Goal: Find specific page/section: Find specific page/section

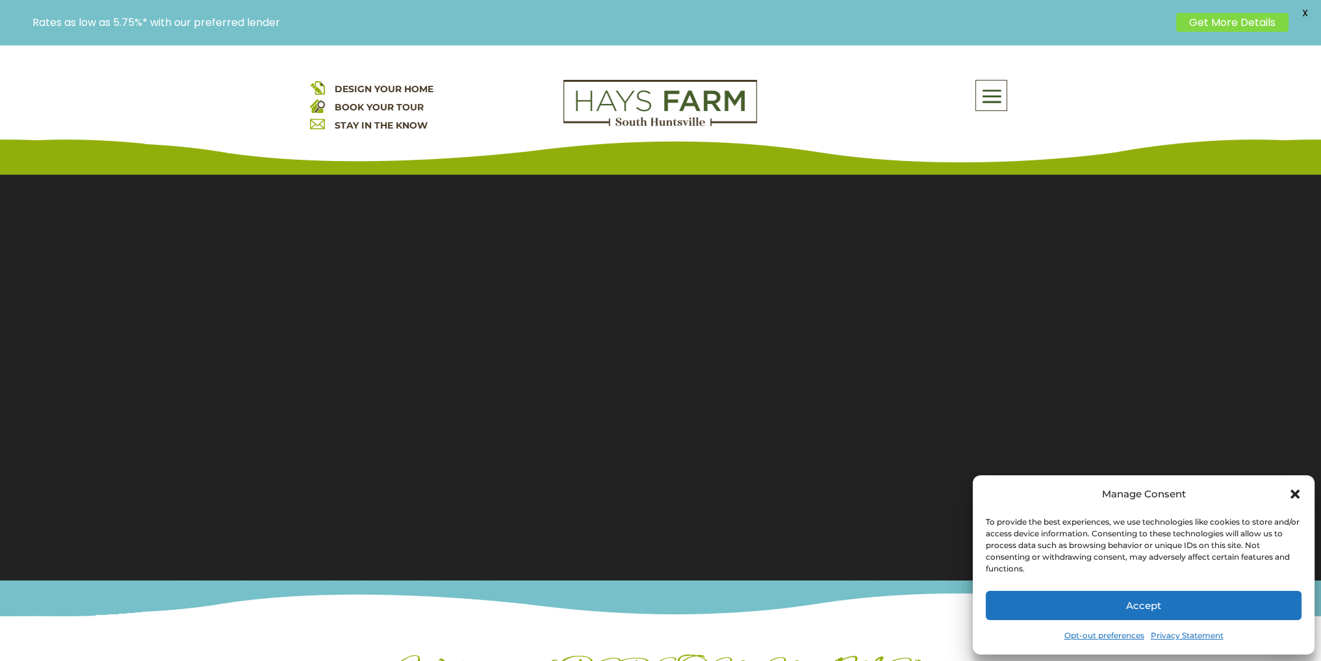
click at [1139, 601] on button "Accept" at bounding box center [1143, 605] width 316 height 29
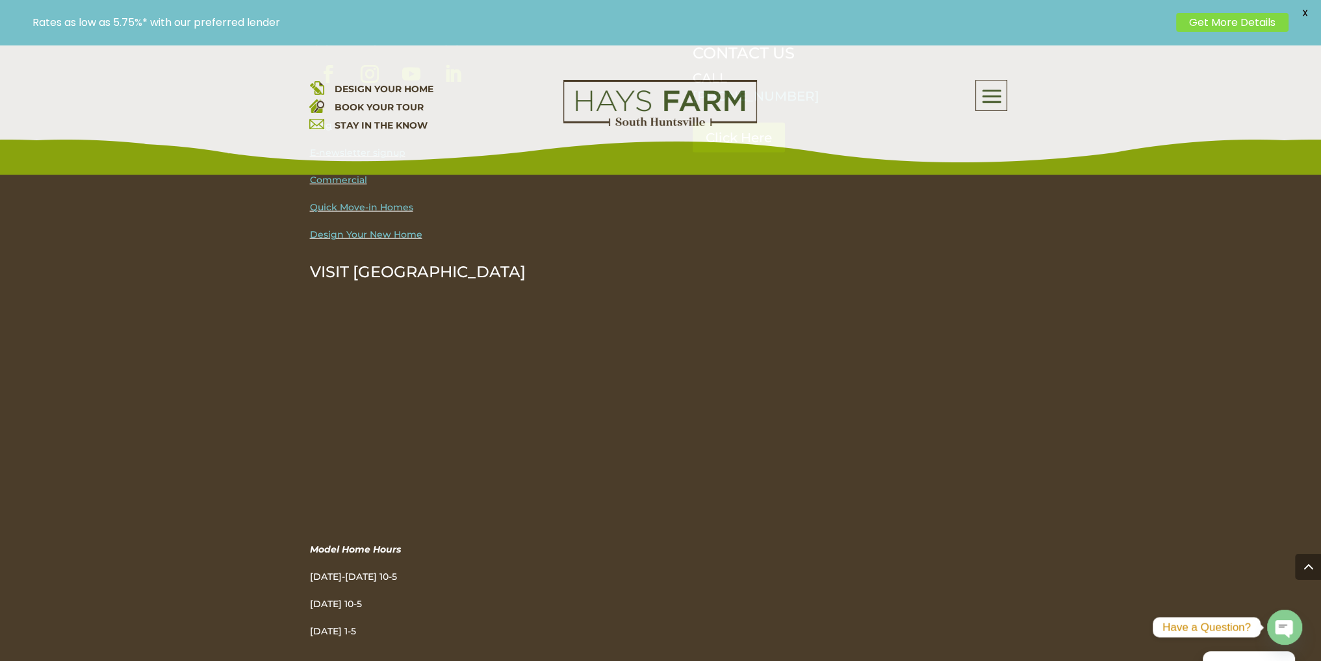
scroll to position [4417, 0]
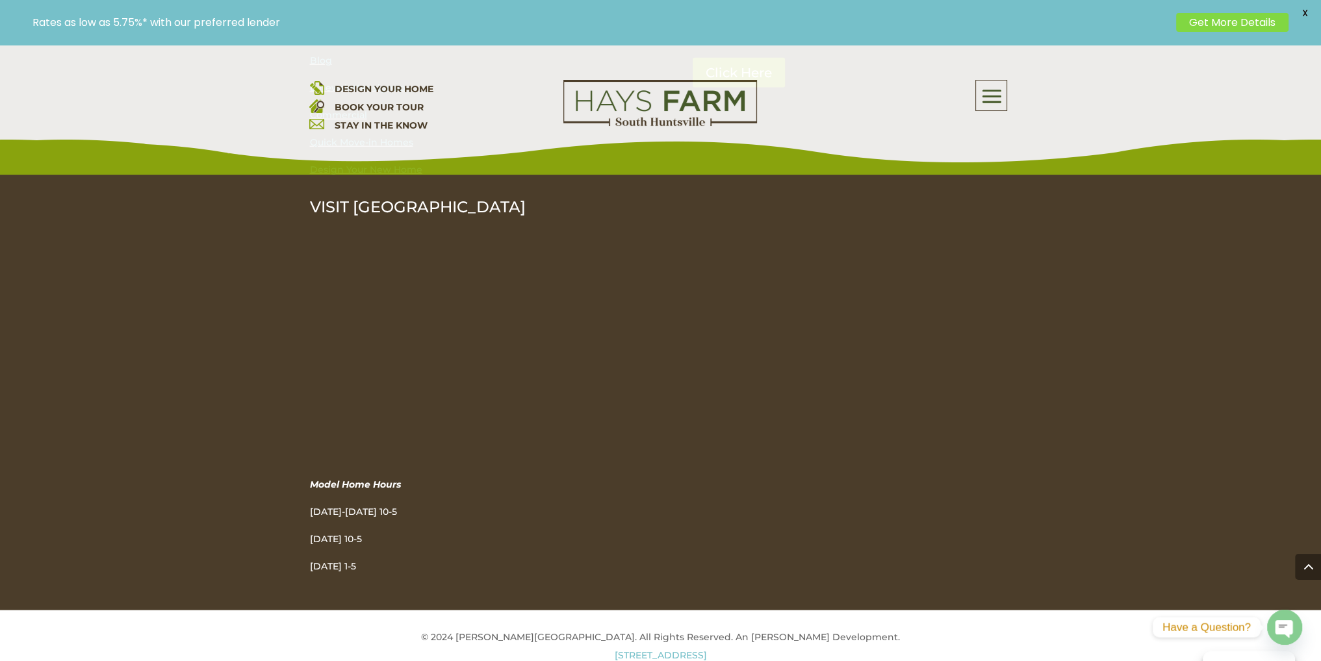
click at [997, 94] on span at bounding box center [991, 97] width 31 height 30
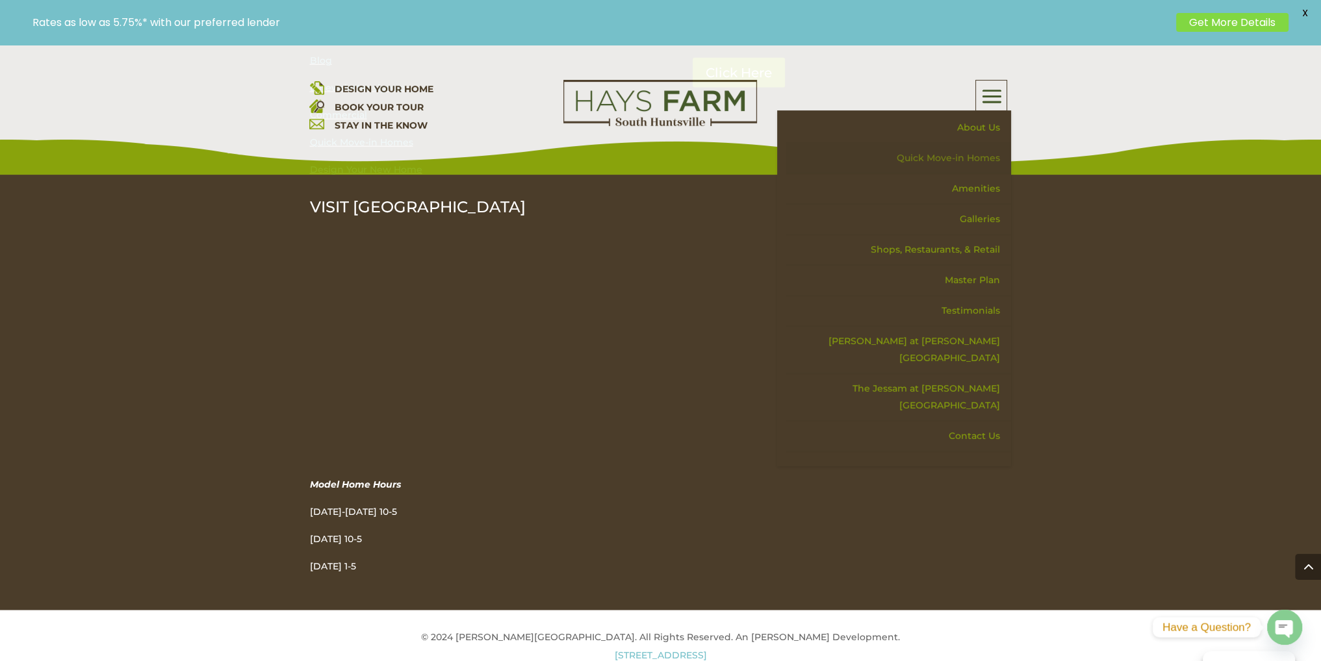
click at [972, 153] on link "Quick Move-in Homes" at bounding box center [898, 158] width 225 height 31
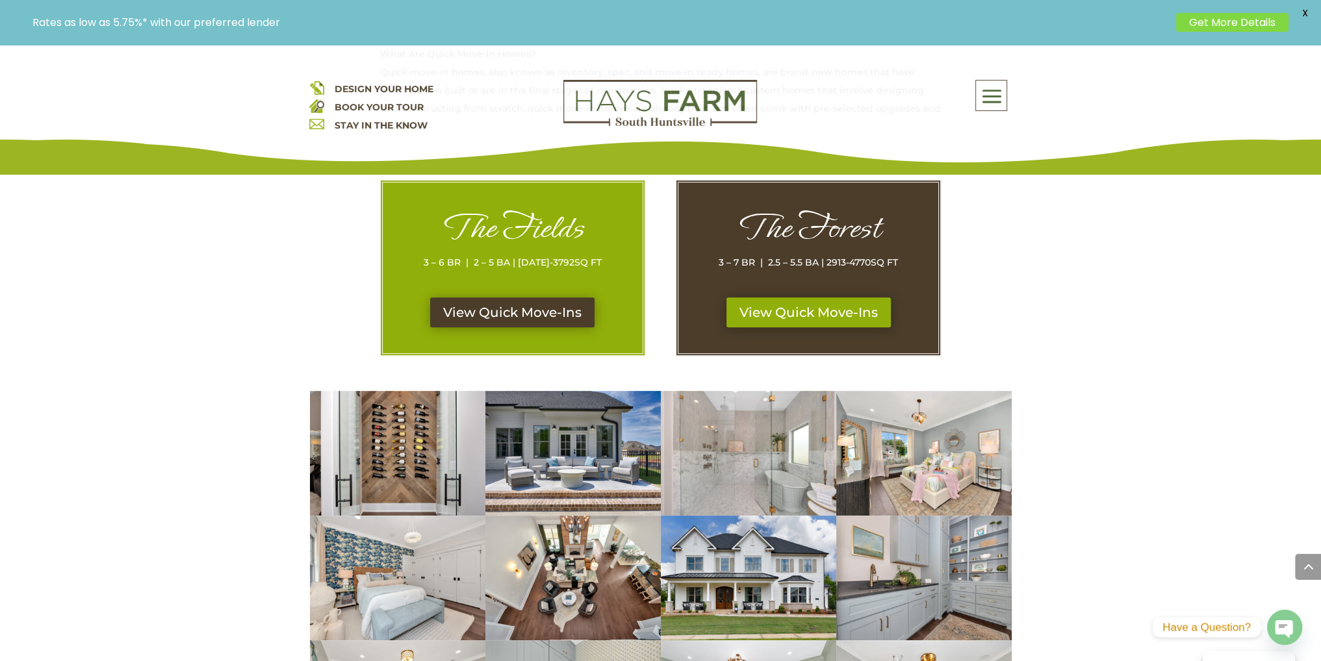
scroll to position [650, 0]
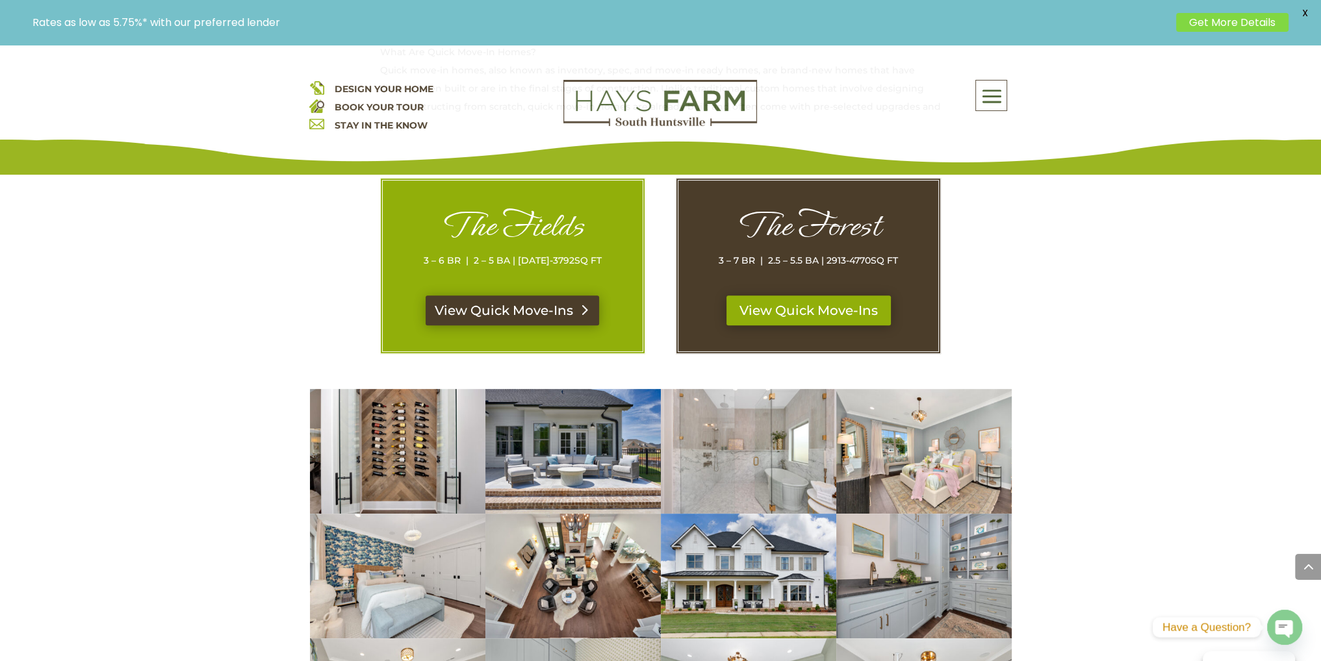
click at [500, 310] on link "View Quick Move-Ins" at bounding box center [512, 311] width 173 height 30
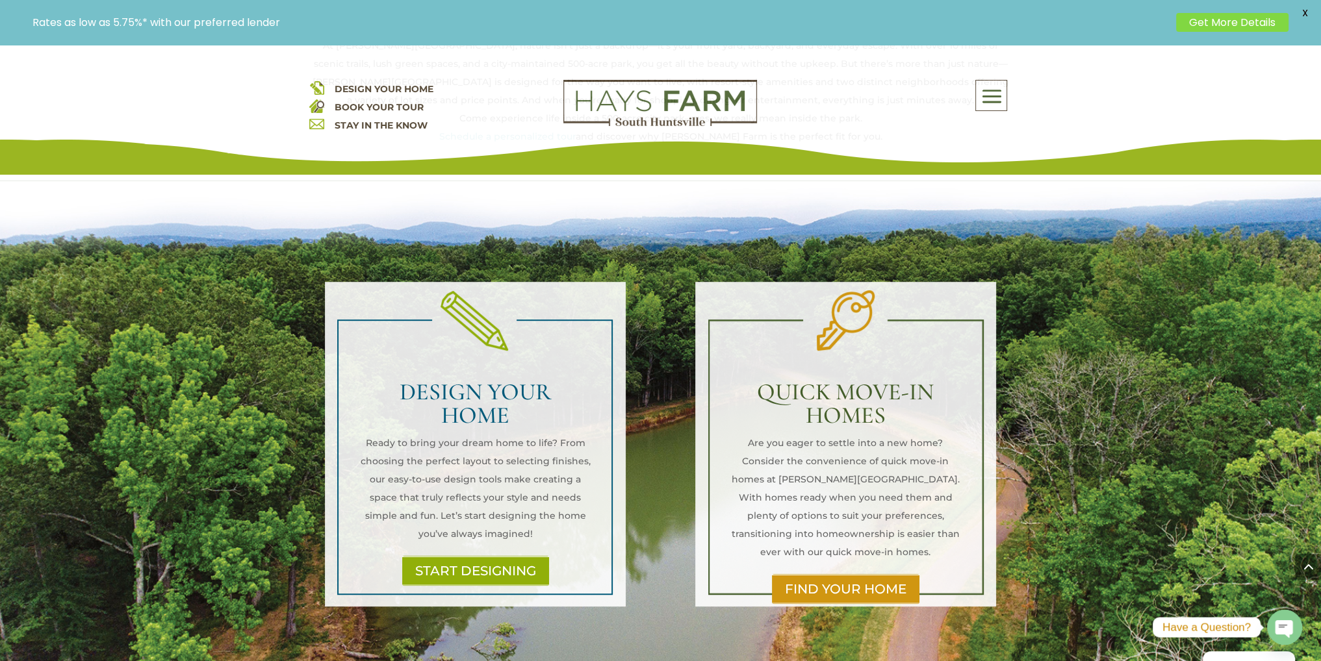
scroll to position [780, 0]
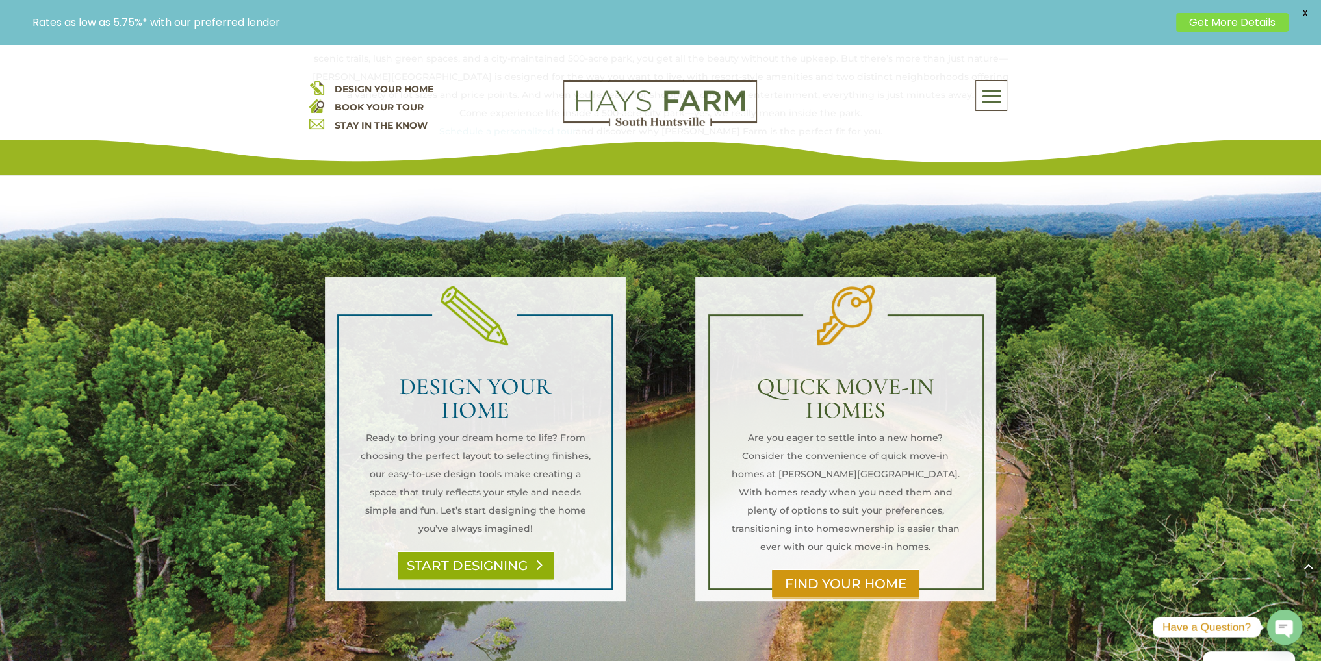
click at [496, 551] on link "START DESIGNING" at bounding box center [476, 566] width 156 height 30
